Goal: Navigation & Orientation: Find specific page/section

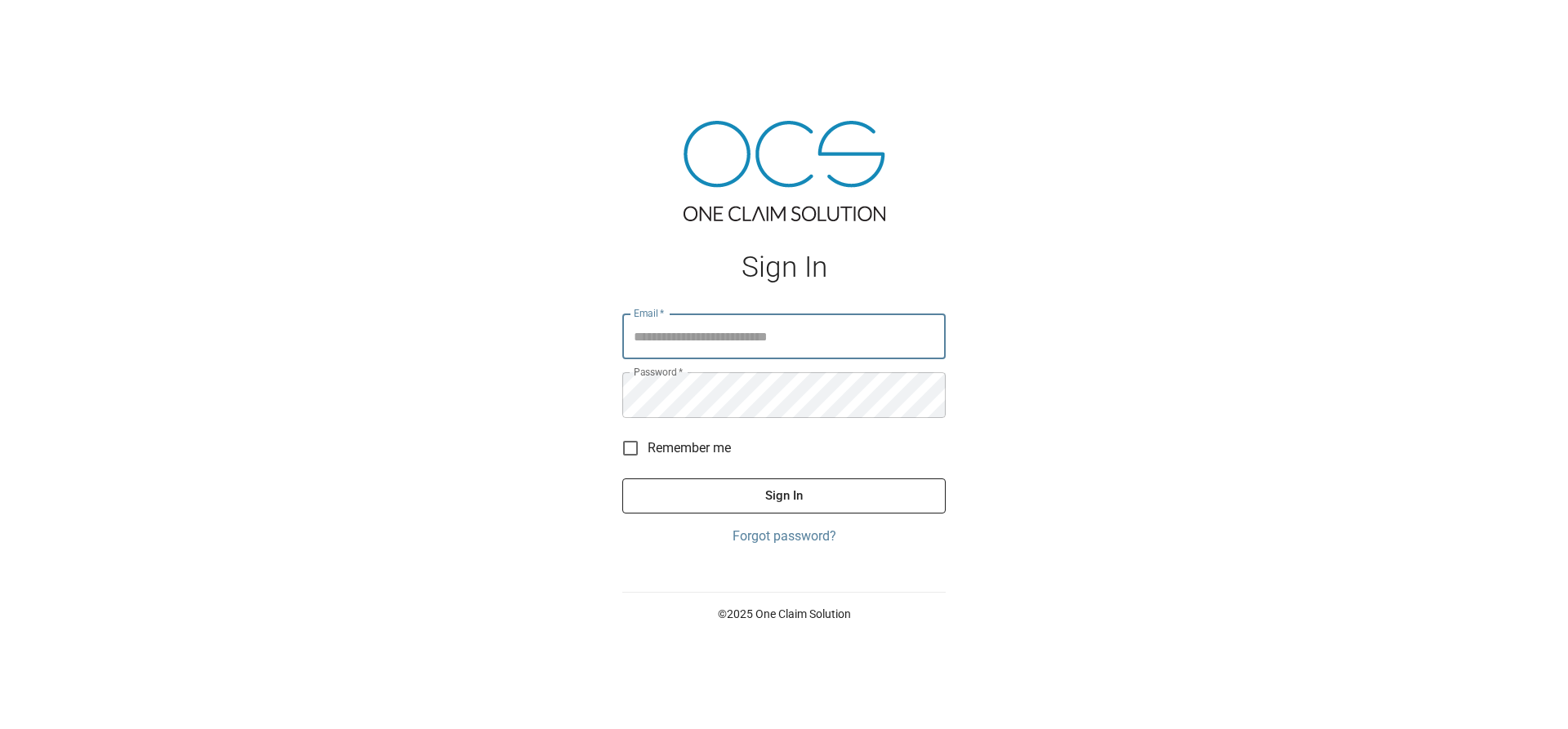
type input "**********"
click at [800, 491] on button "Sign In" at bounding box center [784, 495] width 323 height 34
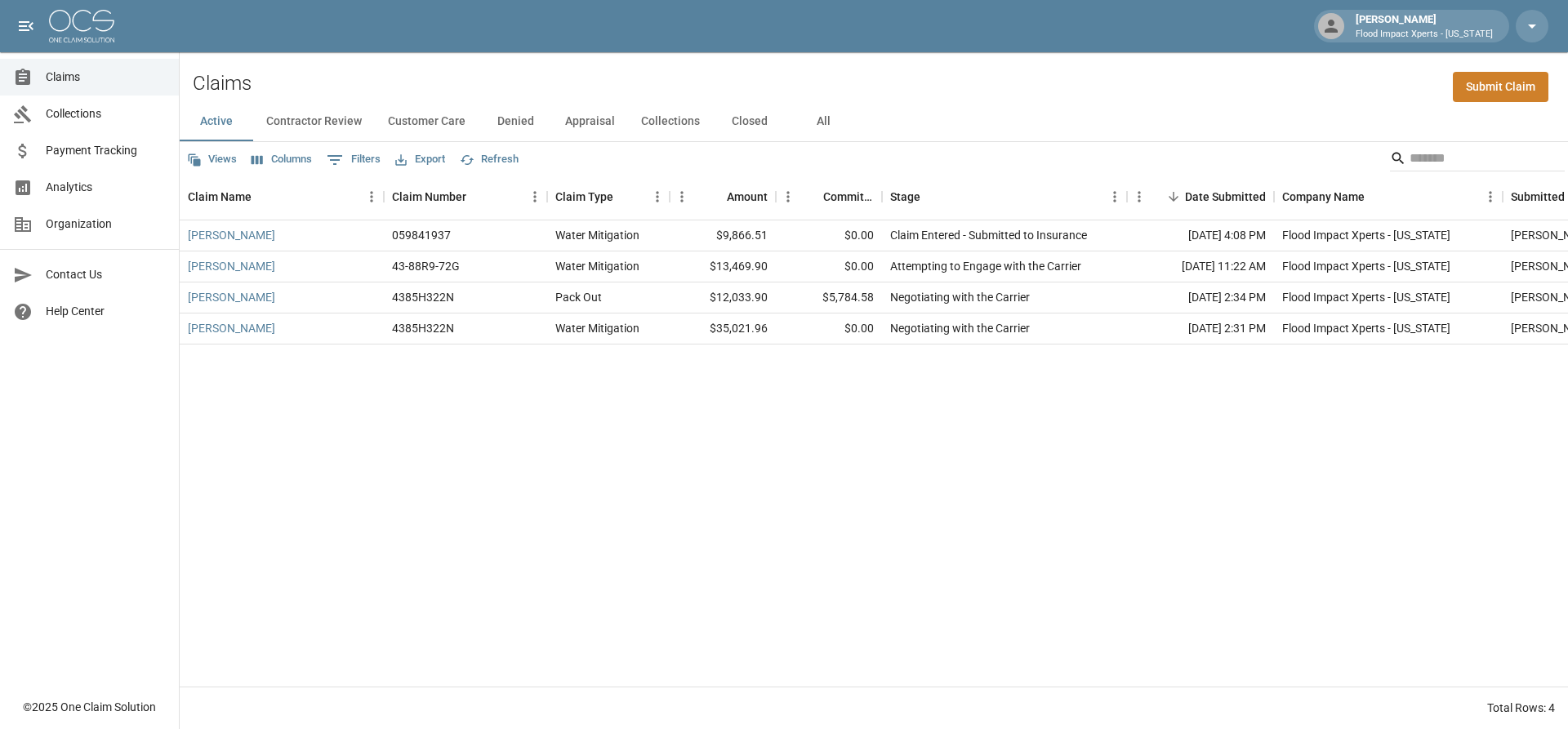
click at [818, 118] on button "All" at bounding box center [823, 121] width 74 height 39
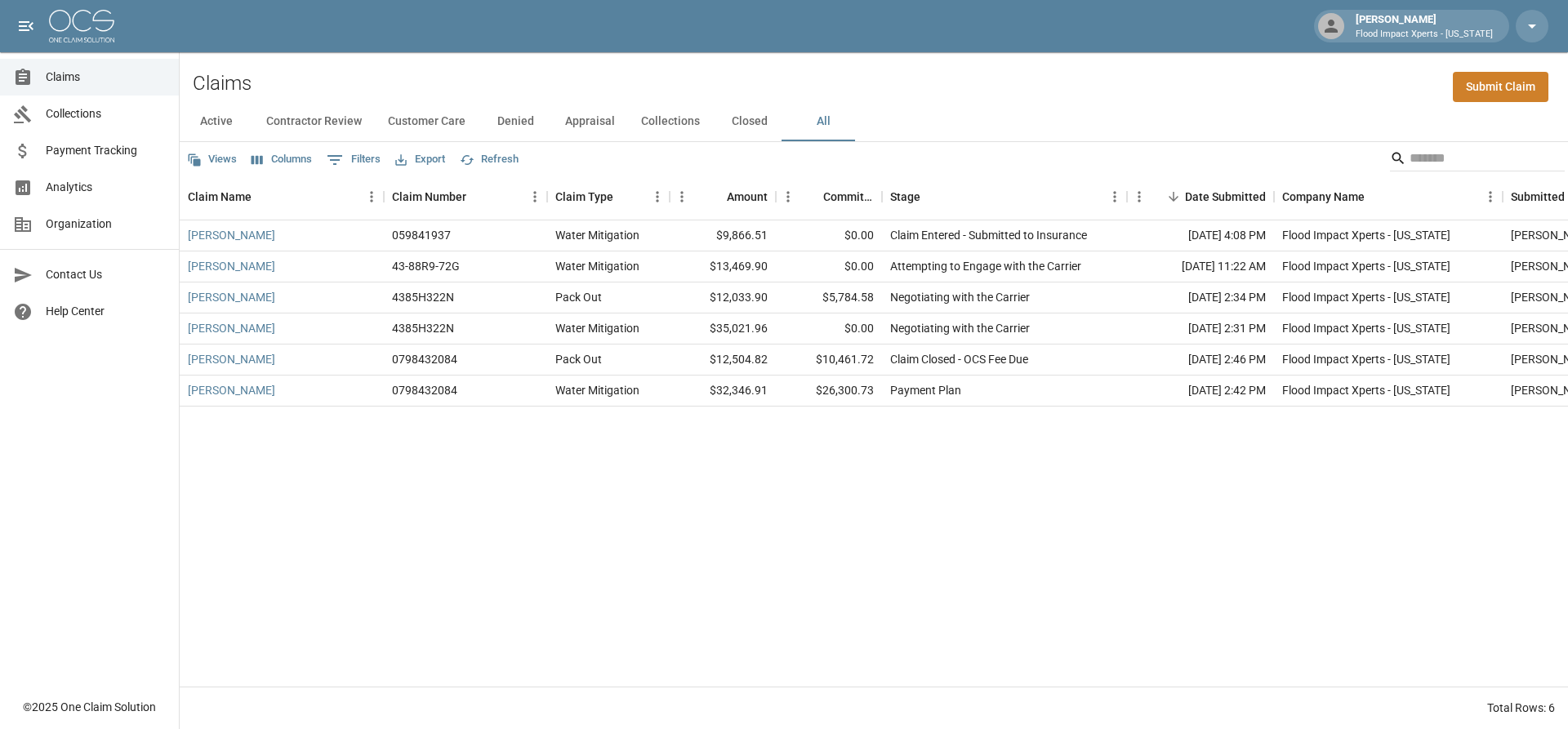
click at [762, 129] on button "Closed" at bounding box center [749, 121] width 74 height 39
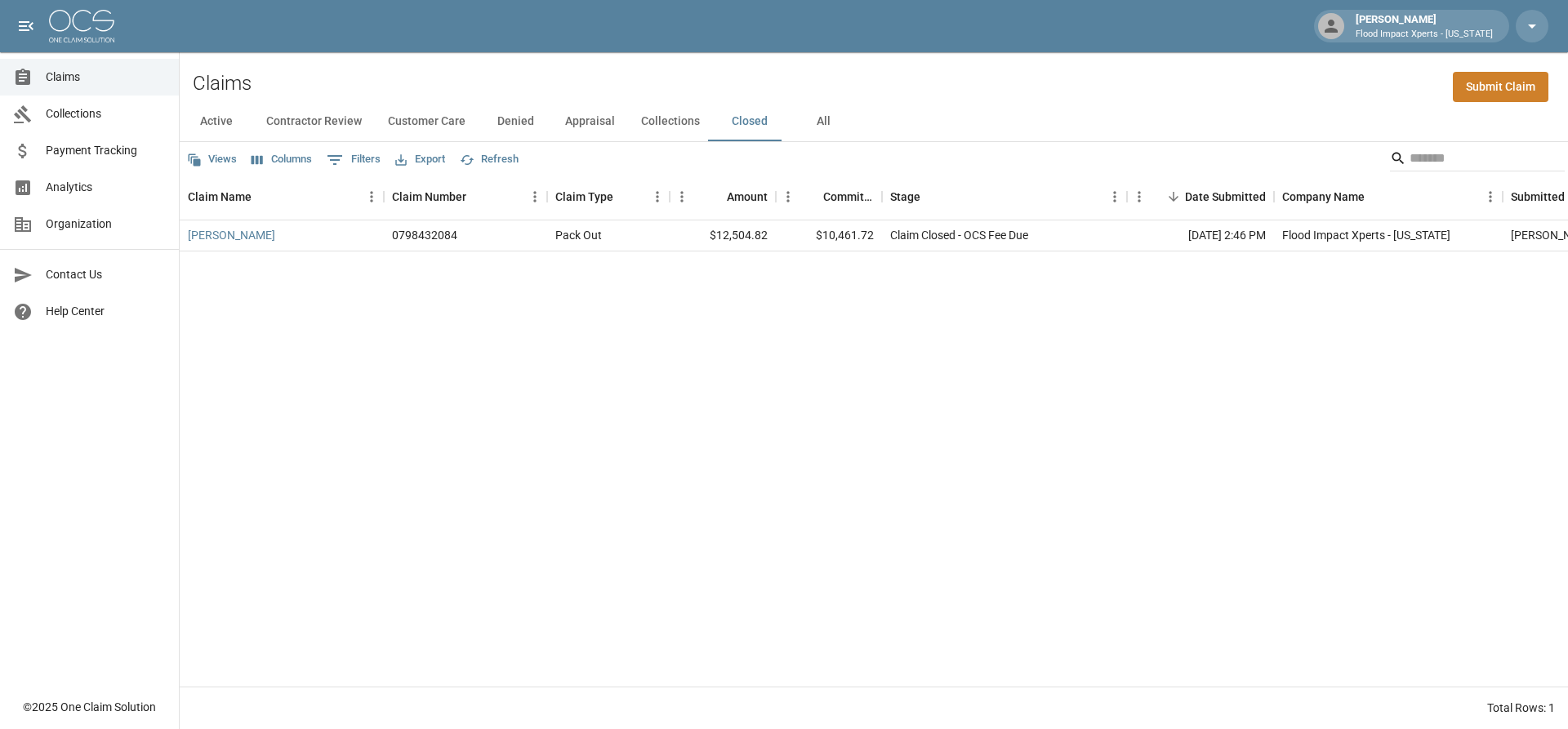
click at [661, 123] on button "Collections" at bounding box center [671, 121] width 85 height 39
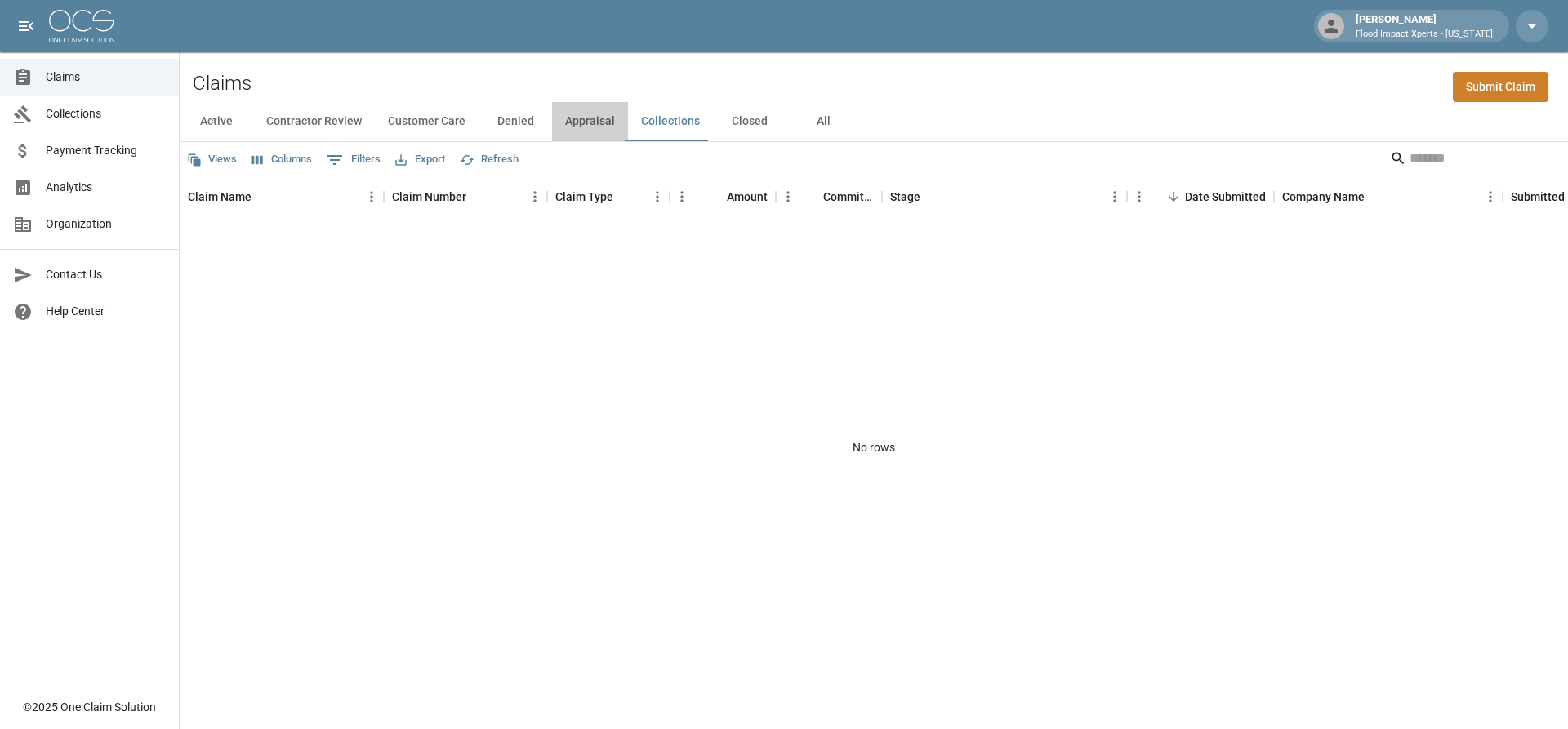
click at [591, 123] on button "Appraisal" at bounding box center [589, 121] width 76 height 39
click at [506, 118] on button "Denied" at bounding box center [515, 121] width 74 height 39
click at [454, 118] on button "Customer Care" at bounding box center [426, 121] width 103 height 39
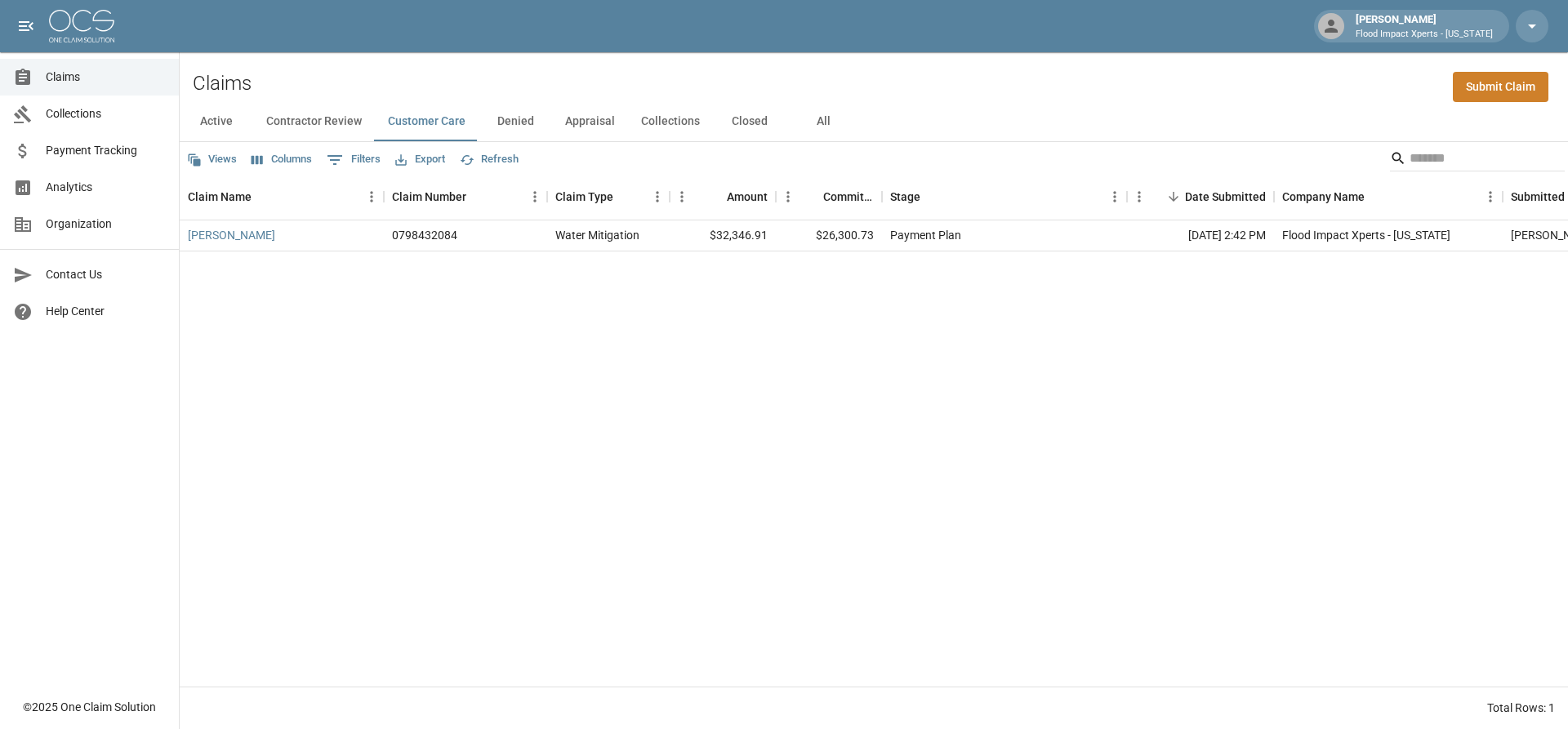
click at [351, 122] on button "Contractor Review" at bounding box center [314, 121] width 122 height 39
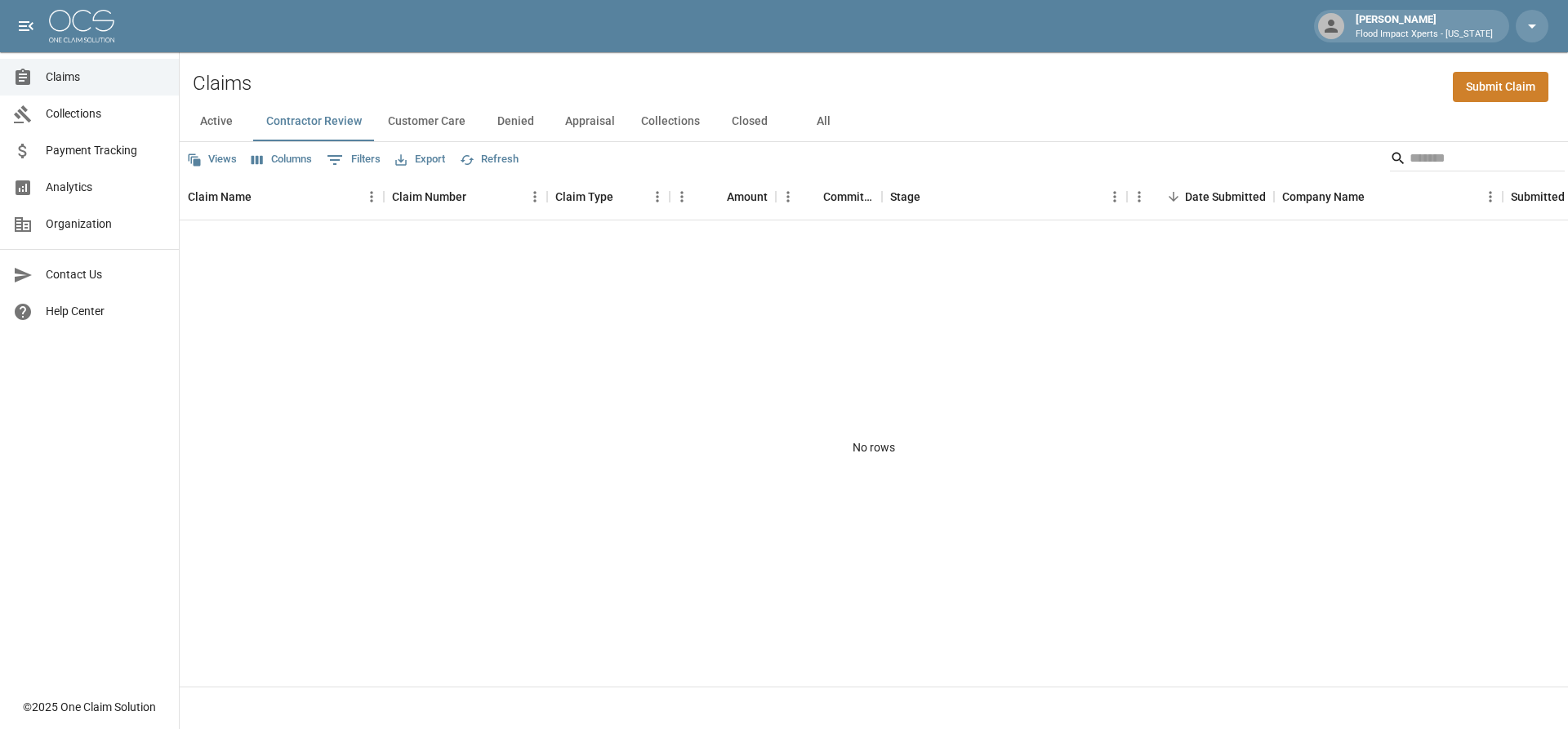
click at [414, 123] on button "Customer Care" at bounding box center [426, 121] width 103 height 39
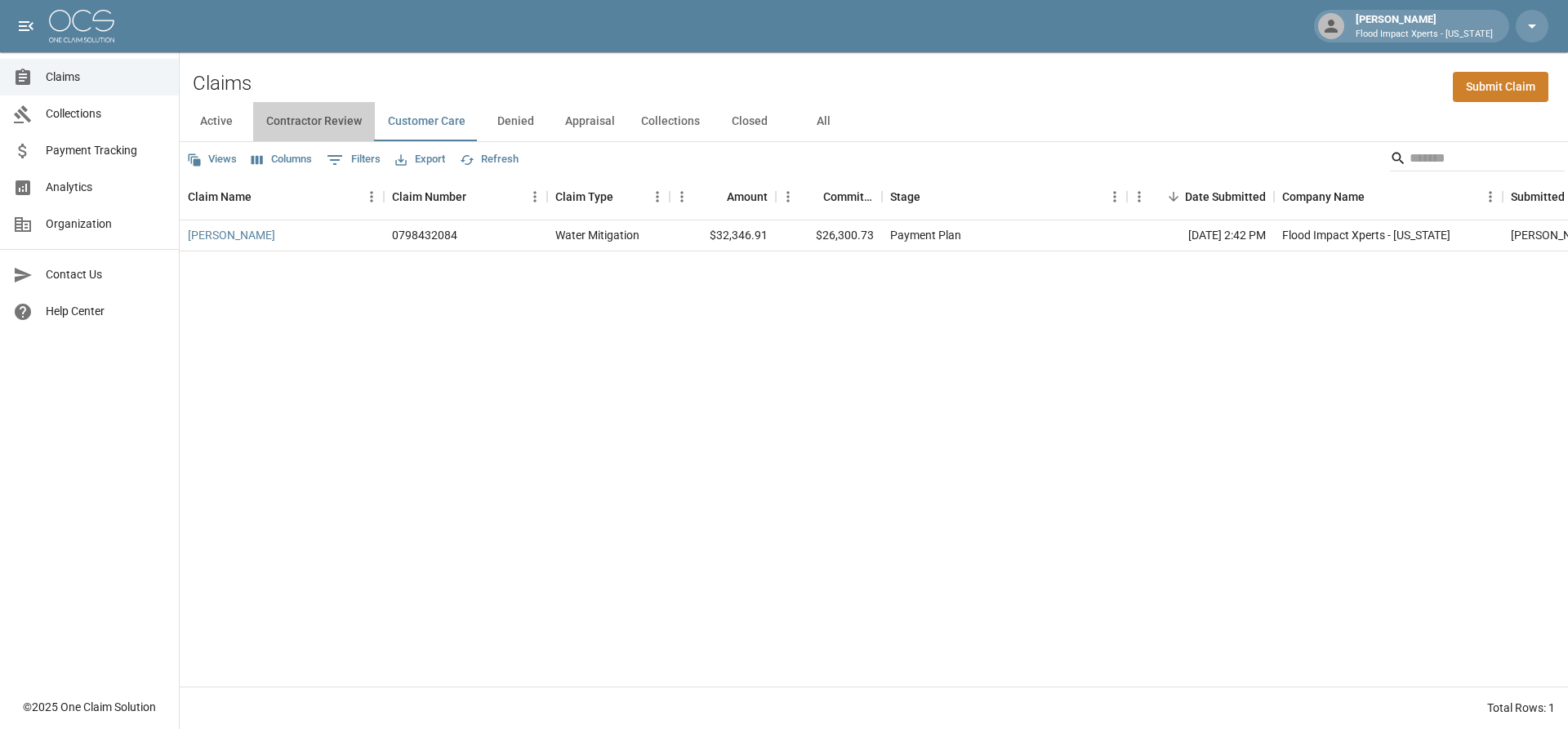
click at [285, 124] on button "Contractor Review" at bounding box center [314, 121] width 122 height 39
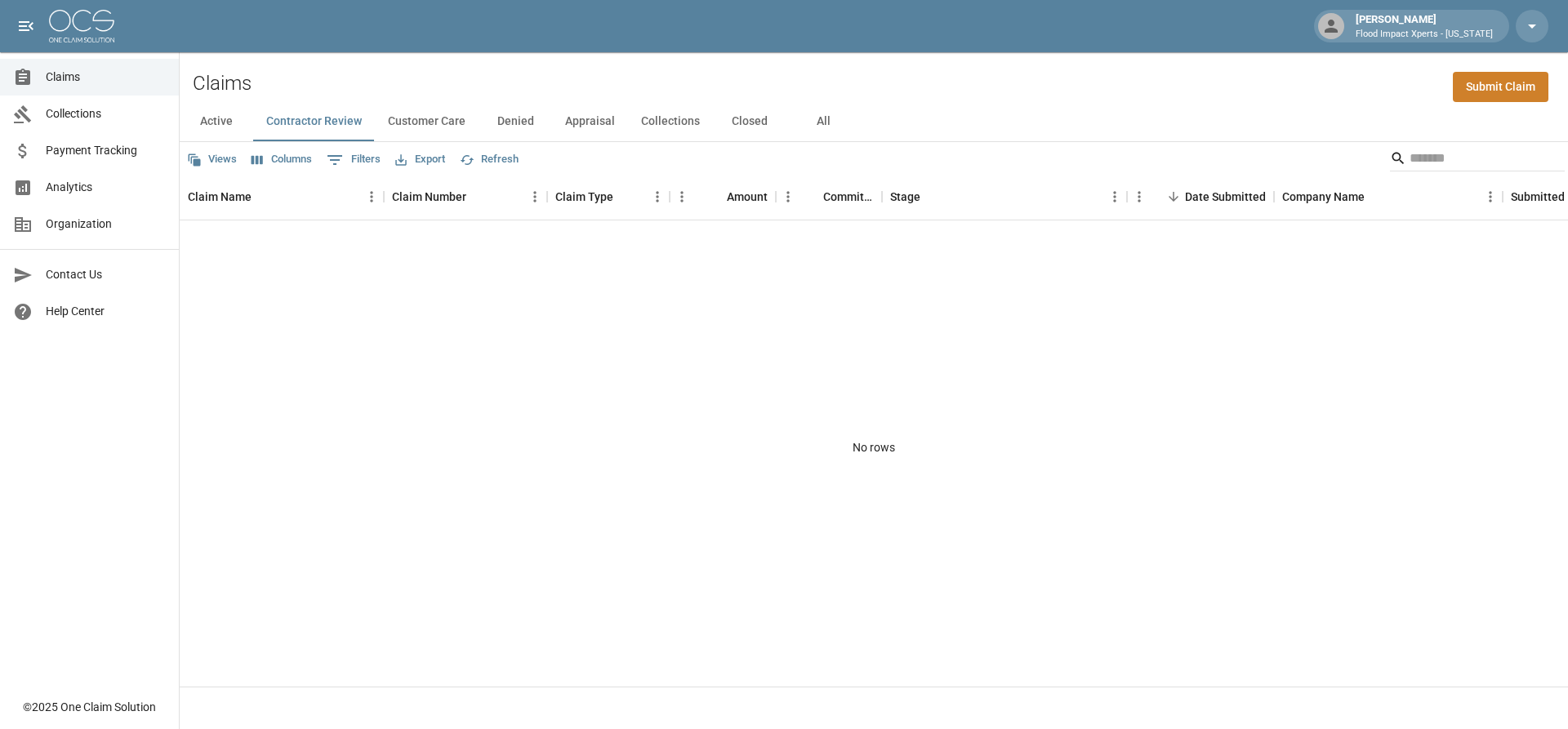
click at [206, 122] on button "Active" at bounding box center [216, 121] width 74 height 39
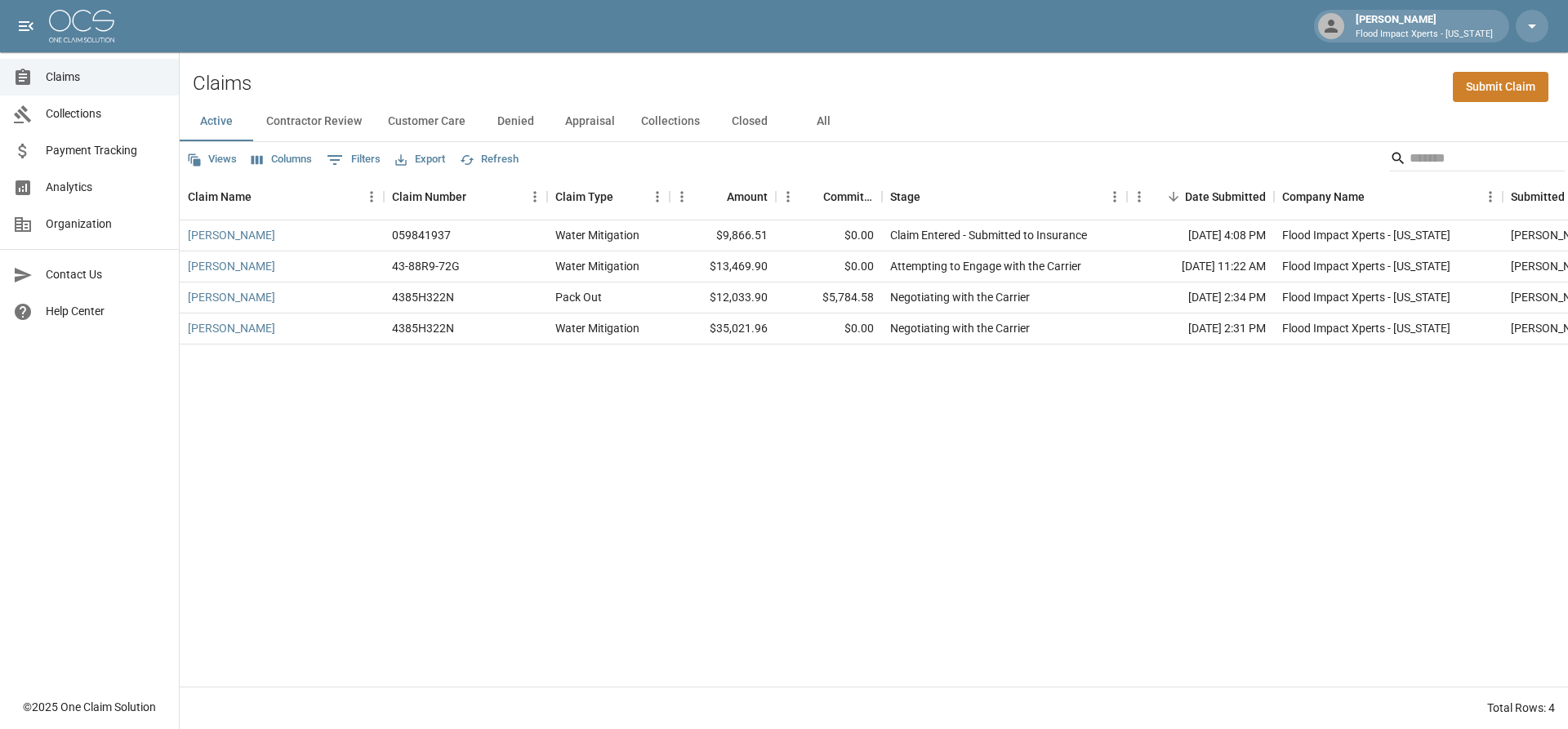
click at [180, 102] on button "Active" at bounding box center [216, 121] width 74 height 39
